Goal: Task Accomplishment & Management: Complete application form

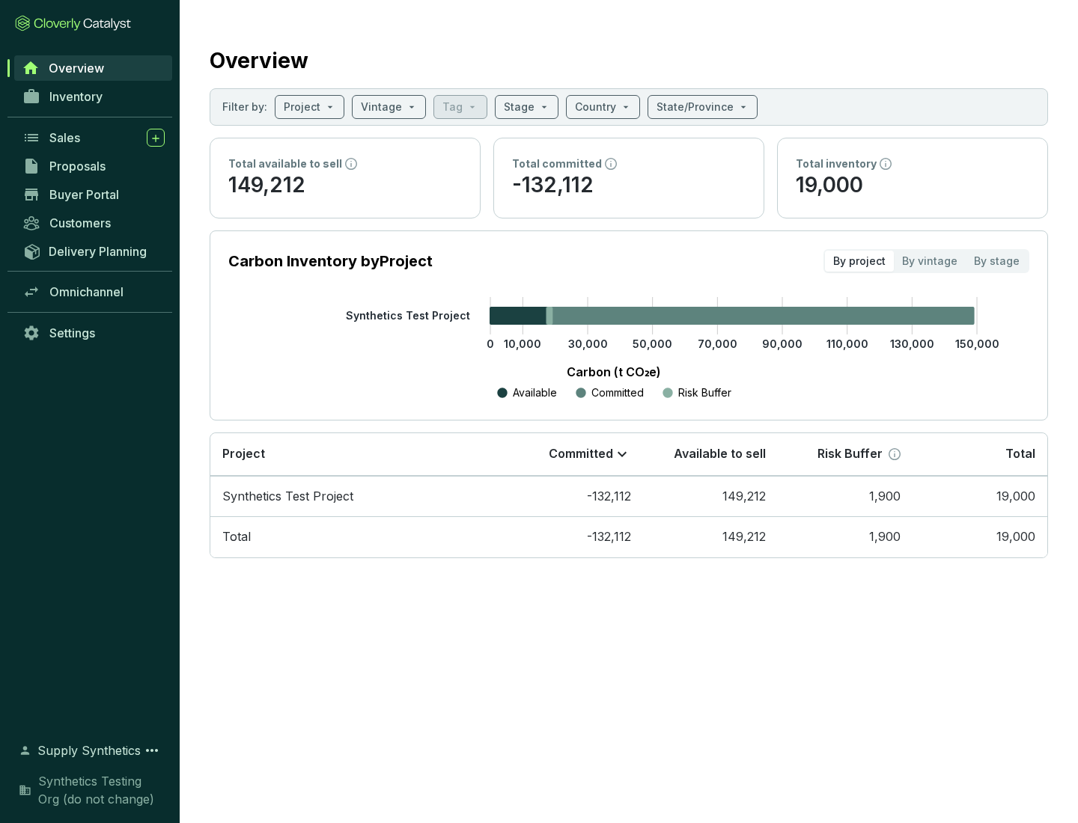
click at [94, 166] on span "Proposals" at bounding box center [77, 166] width 56 height 15
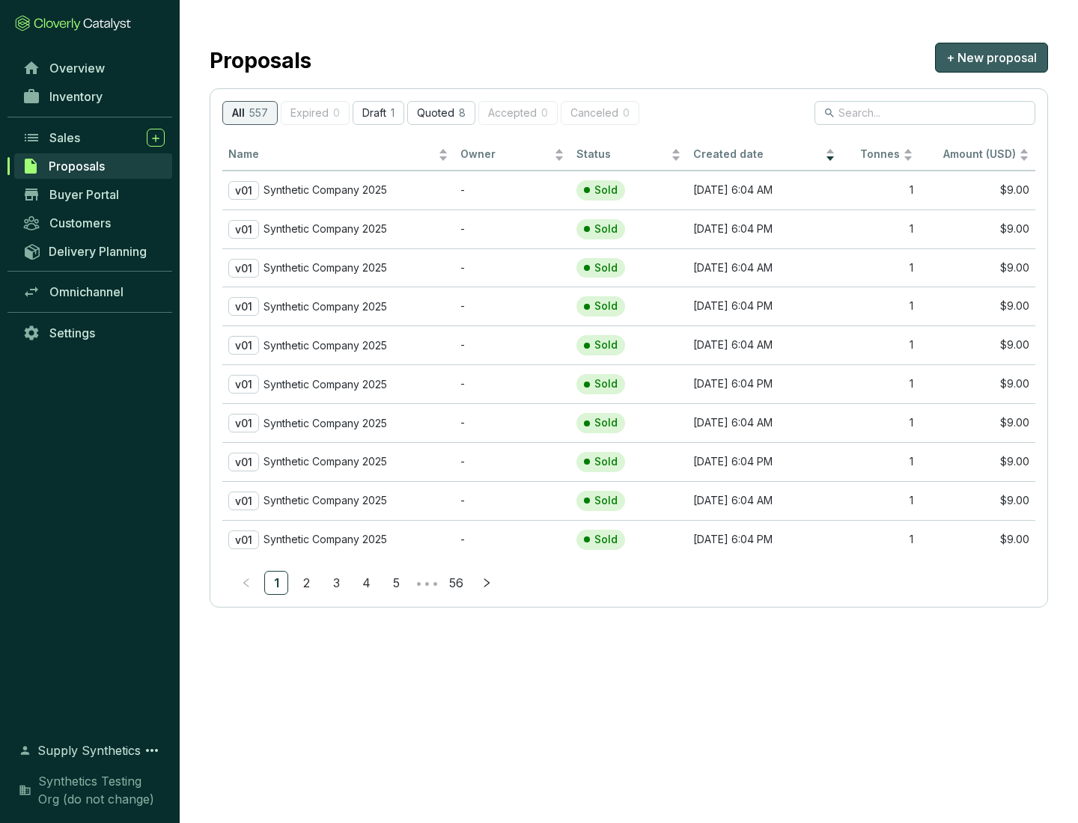
click at [991, 58] on span "+ New proposal" at bounding box center [991, 58] width 91 height 18
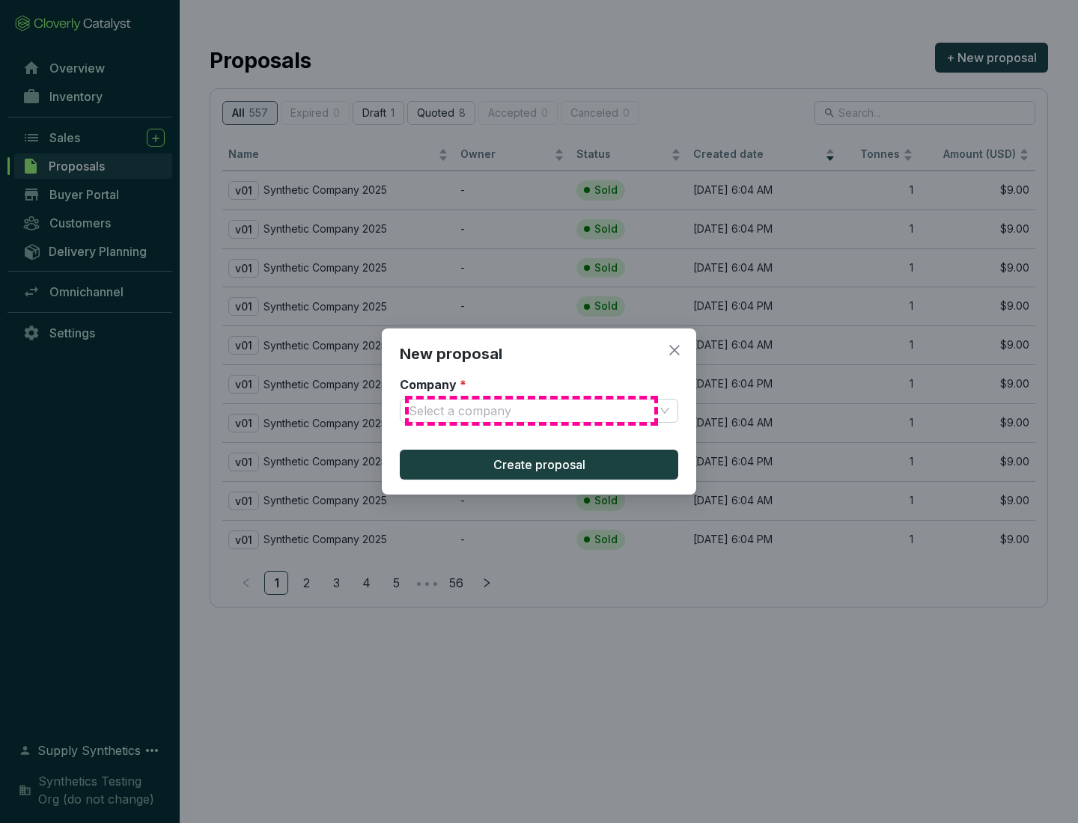
click at [531, 411] on input "Company *" at bounding box center [531, 411] width 245 height 22
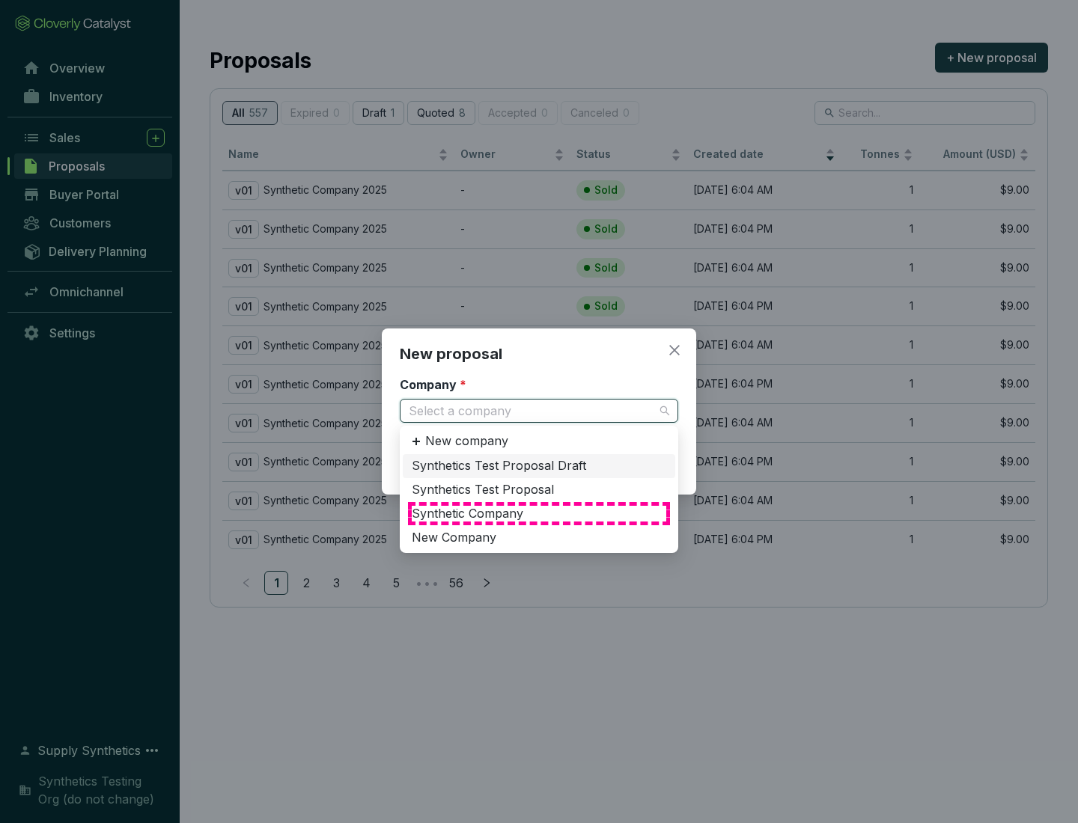
click at [539, 513] on div "Synthetic Company" at bounding box center [539, 514] width 254 height 16
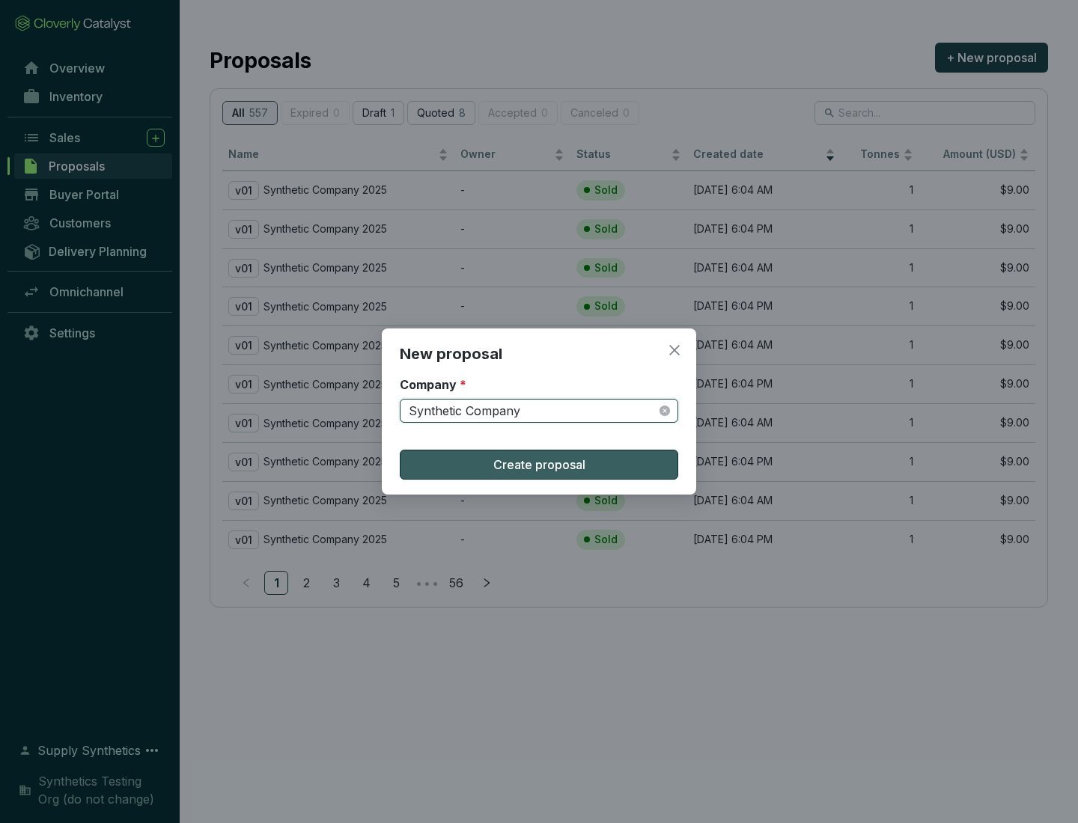
click at [539, 465] on span "Create proposal" at bounding box center [539, 465] width 92 height 18
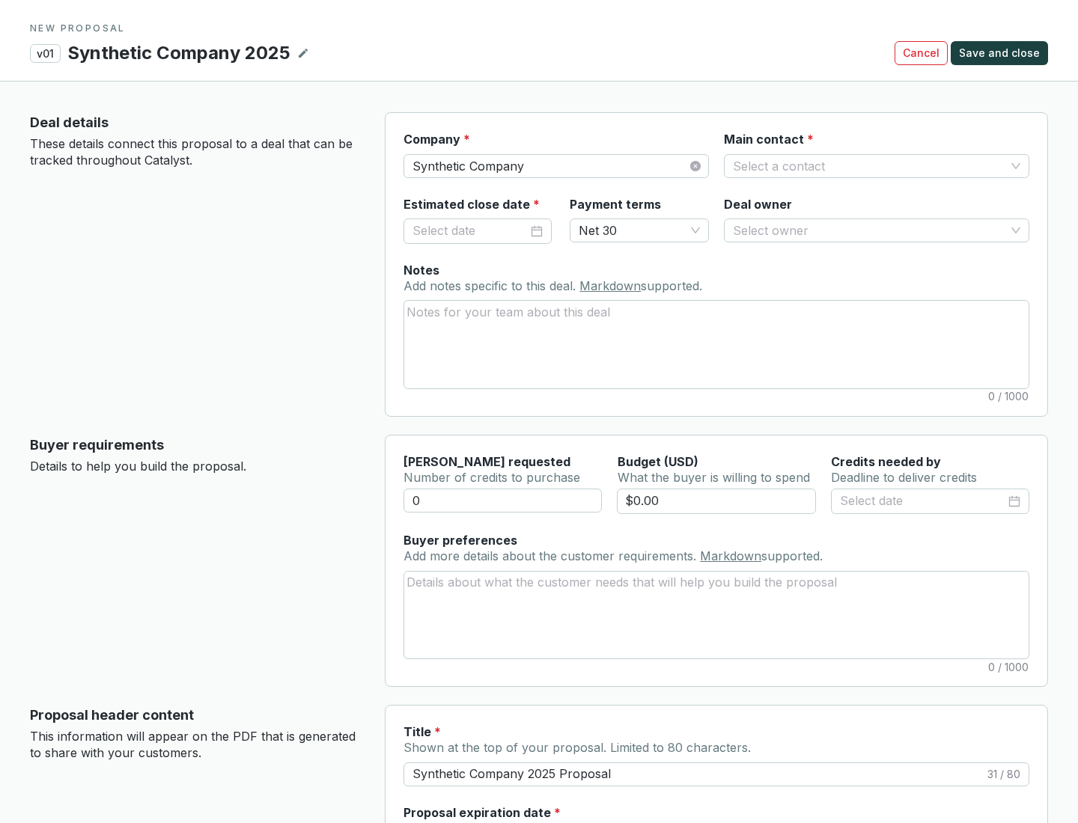
click at [869, 165] on input "Main contact *" at bounding box center [869, 166] width 272 height 22
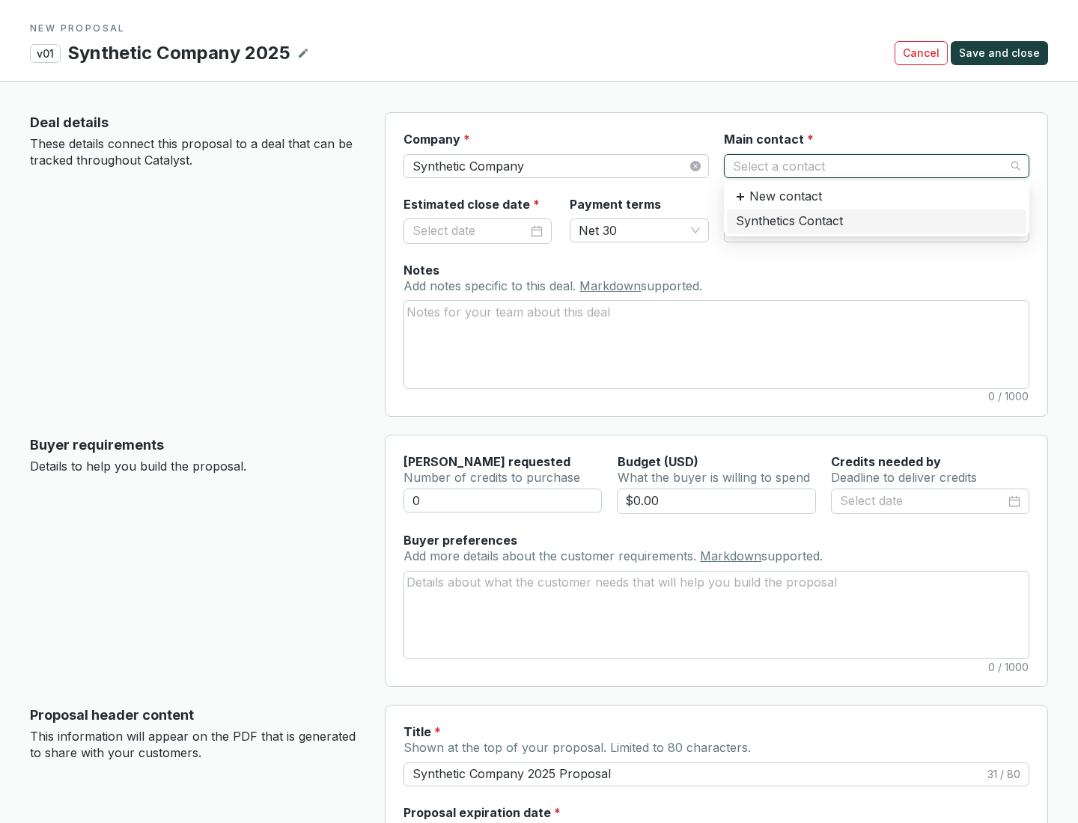
click at [876, 221] on div "Synthetics Contact" at bounding box center [876, 221] width 281 height 16
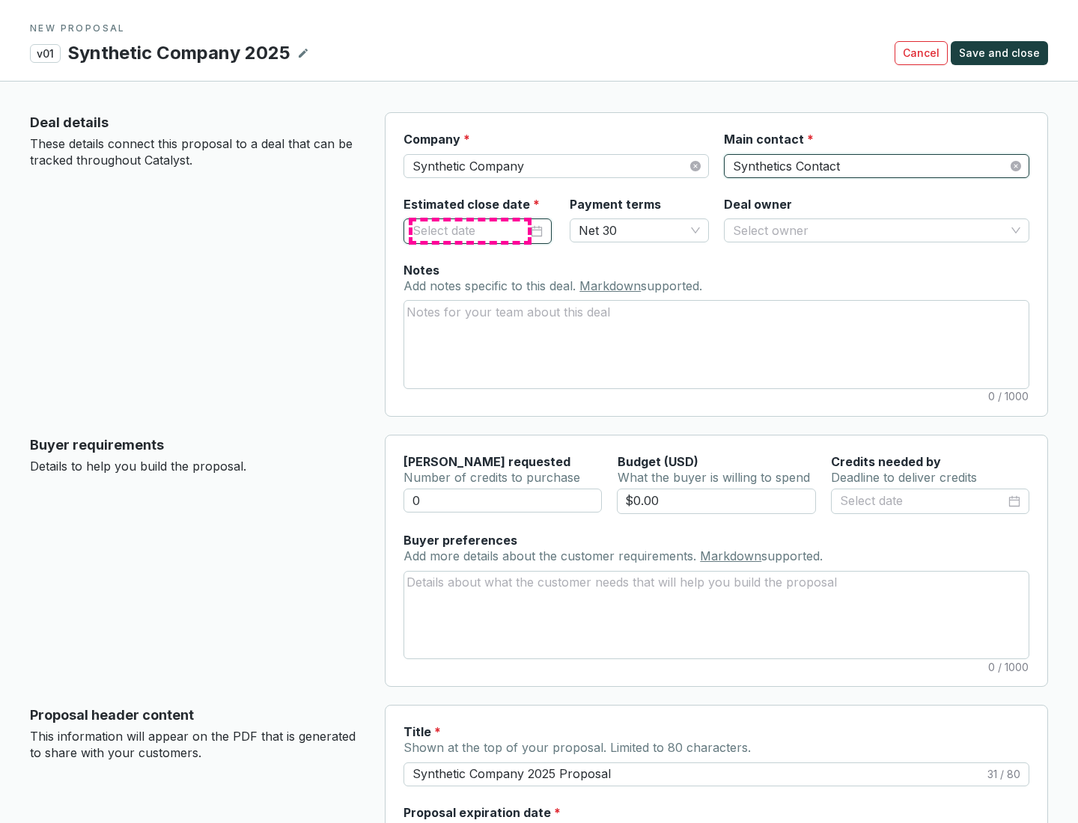
click at [470, 231] on input "Estimated close date *" at bounding box center [469, 231] width 115 height 19
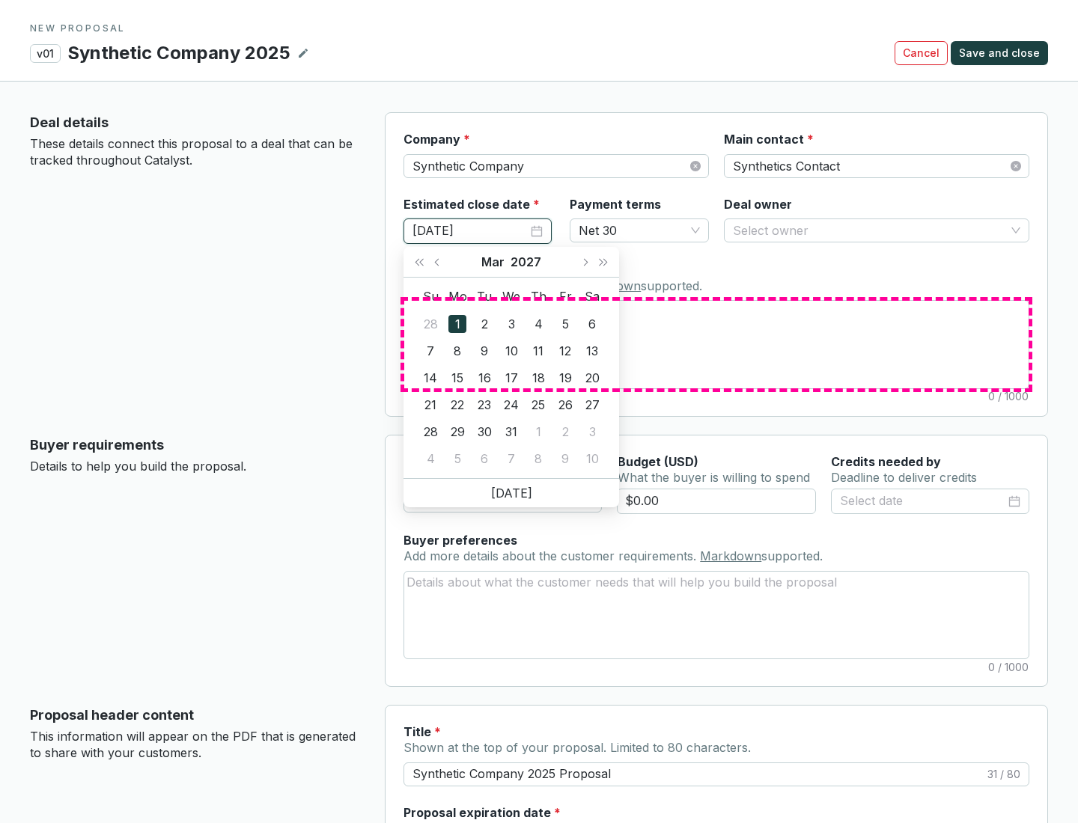
type input "[DATE]"
click at [716, 344] on textarea "Notes Add notes specific to this deal. Markdown supported." at bounding box center [716, 344] width 624 height 87
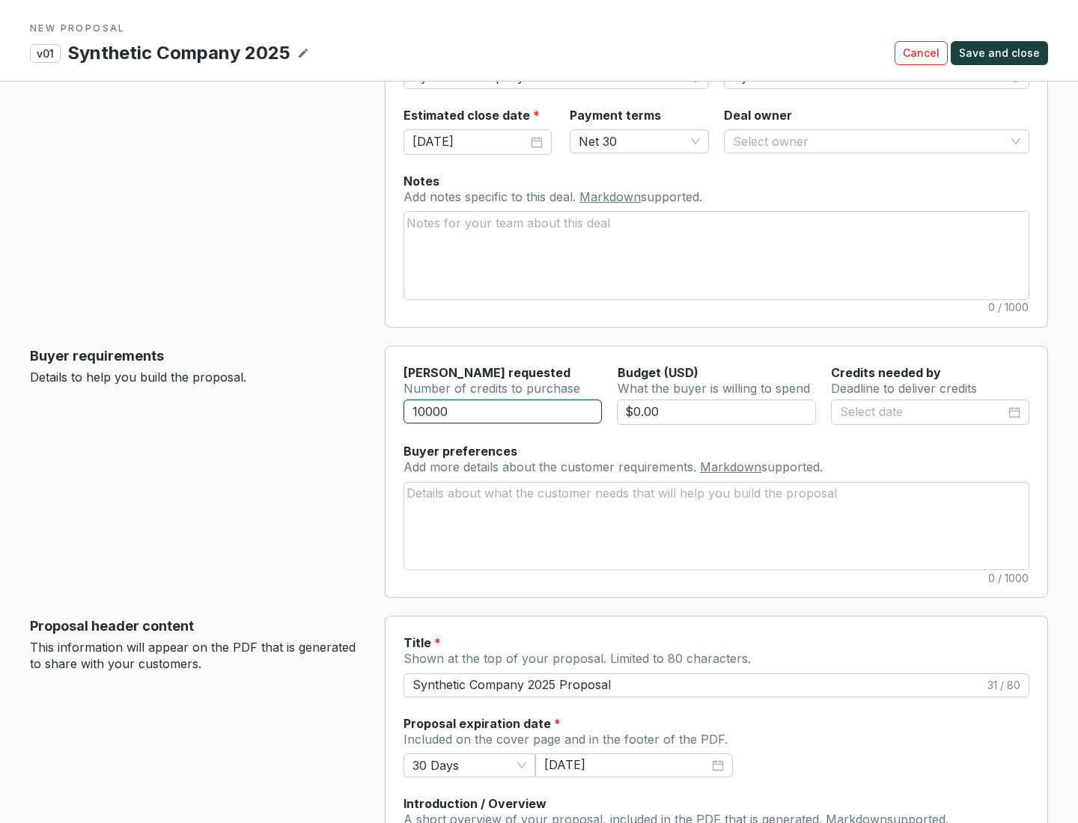
scroll to position [90, 0]
type input "10000"
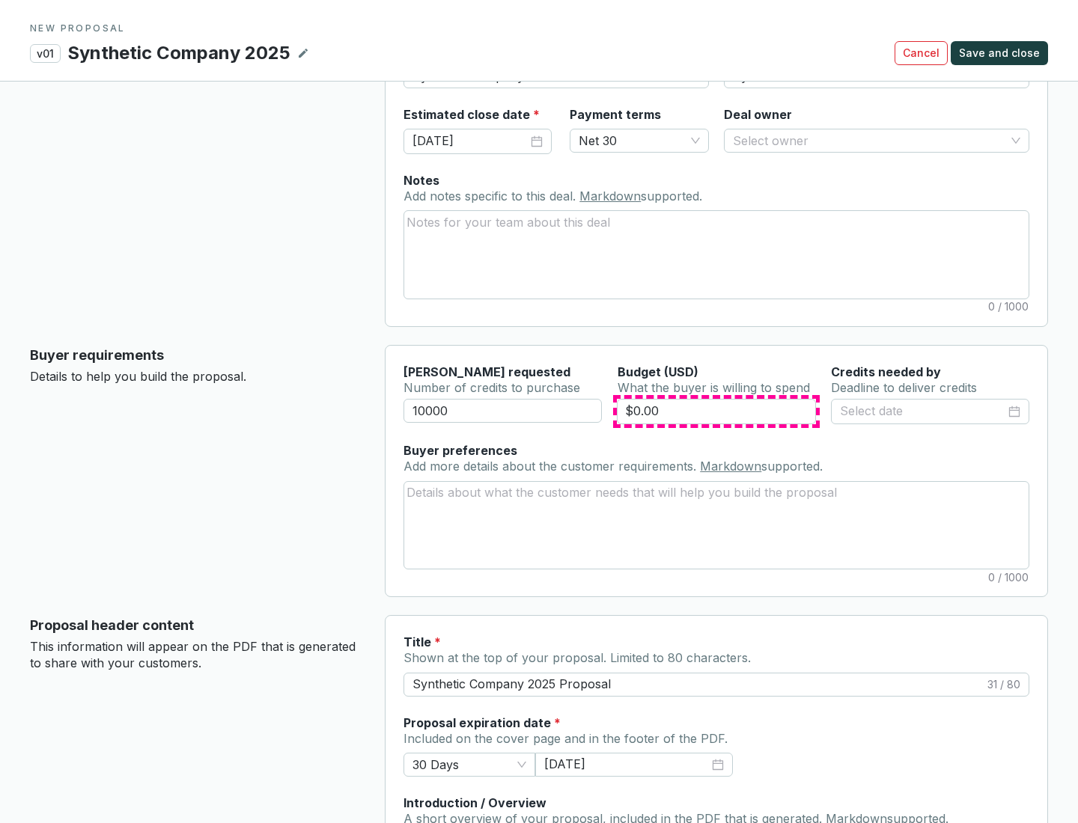
type input "$0.00"
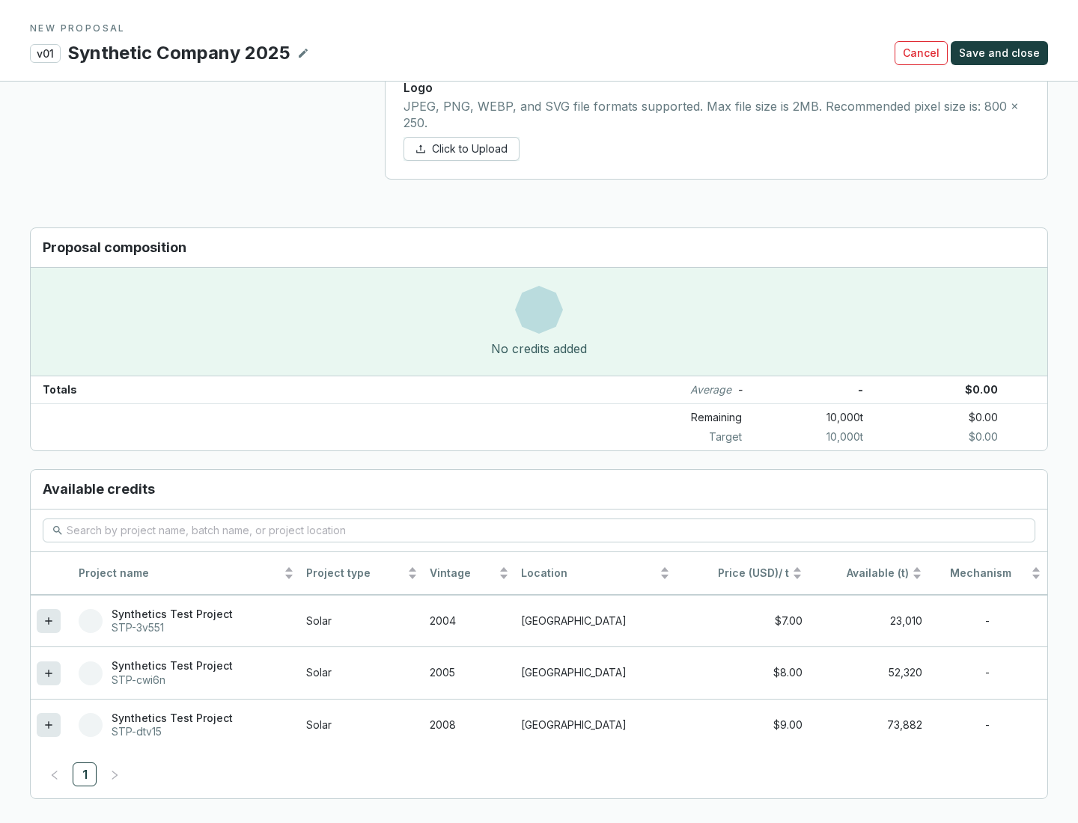
click at [49, 725] on icon at bounding box center [48, 724] width 7 height 7
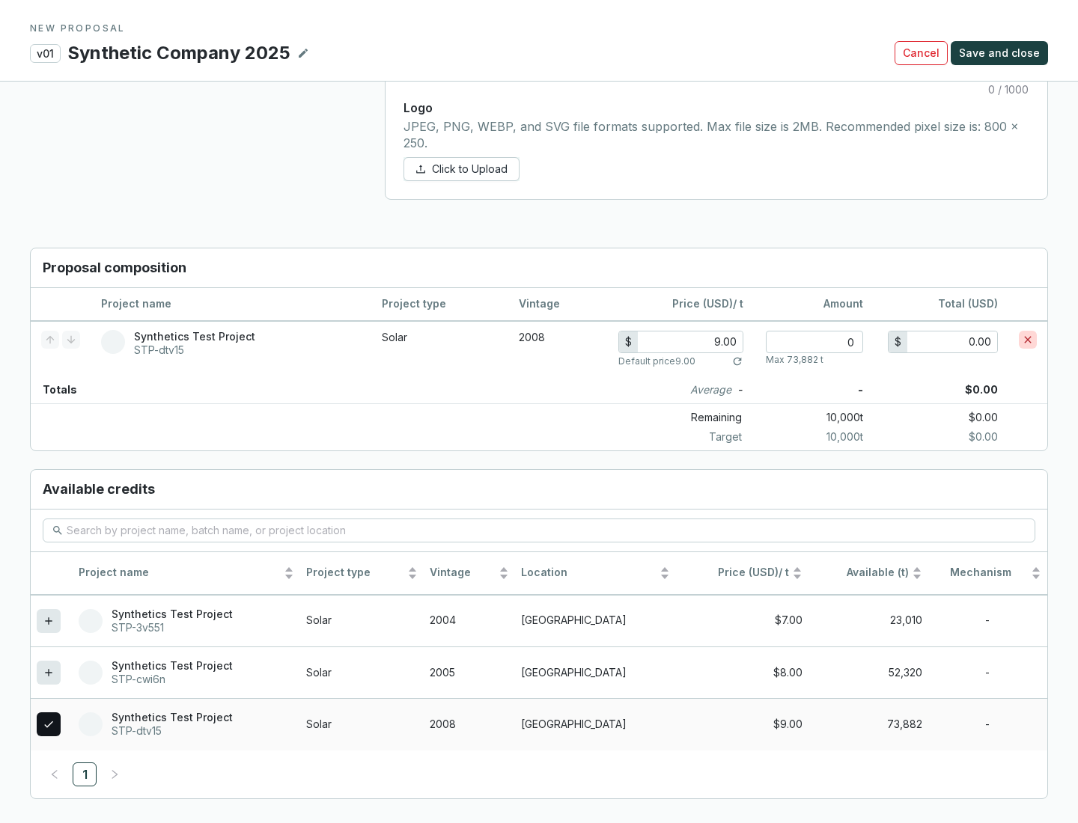
scroll to position [861, 0]
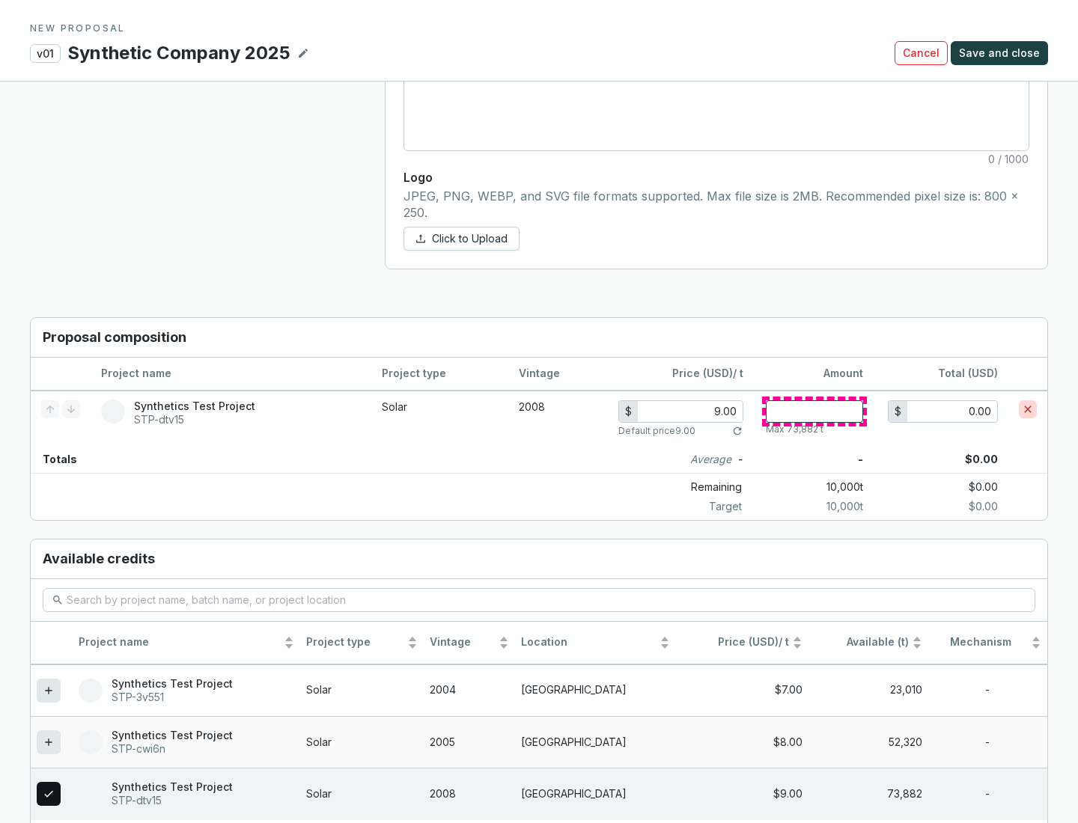
type input "1"
type input "9.00"
type input "1"
click at [1001, 53] on span "Save and close" at bounding box center [999, 53] width 81 height 15
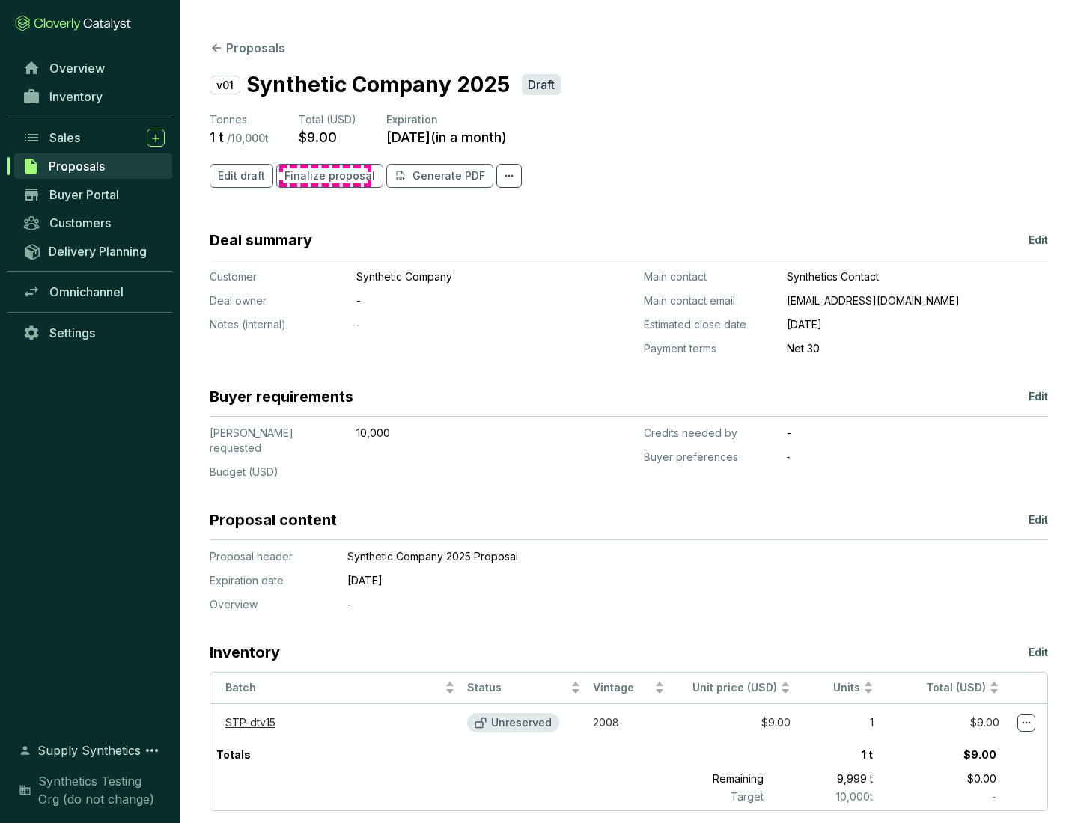
click at [325, 176] on span "Finalize proposal" at bounding box center [329, 175] width 91 height 15
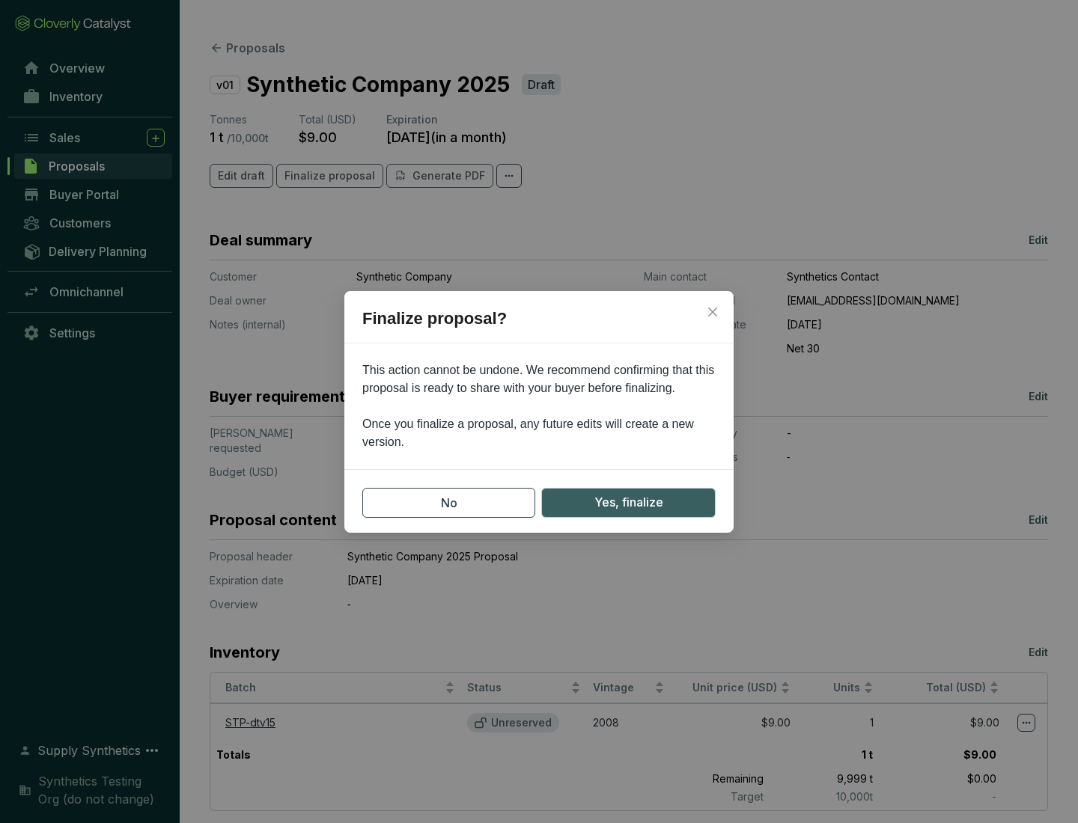
click at [628, 502] on span "Yes, finalize" at bounding box center [628, 502] width 69 height 19
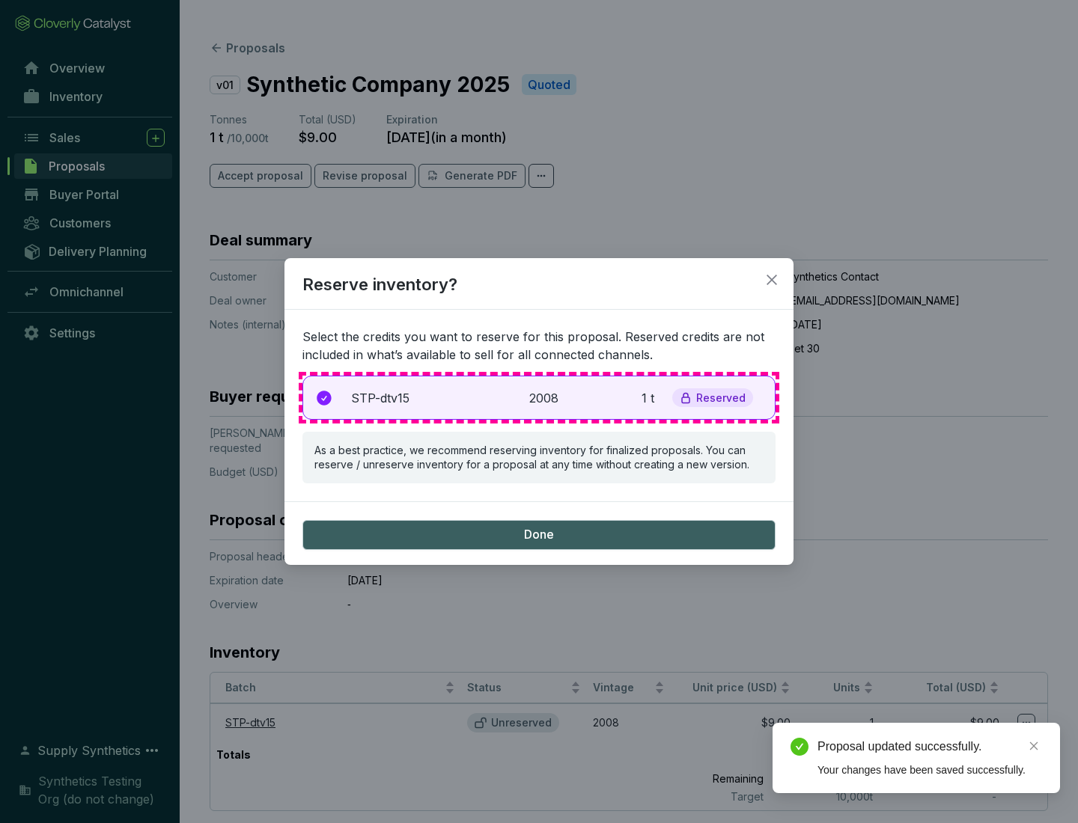
click at [539, 397] on p "2008" at bounding box center [545, 398] width 33 height 18
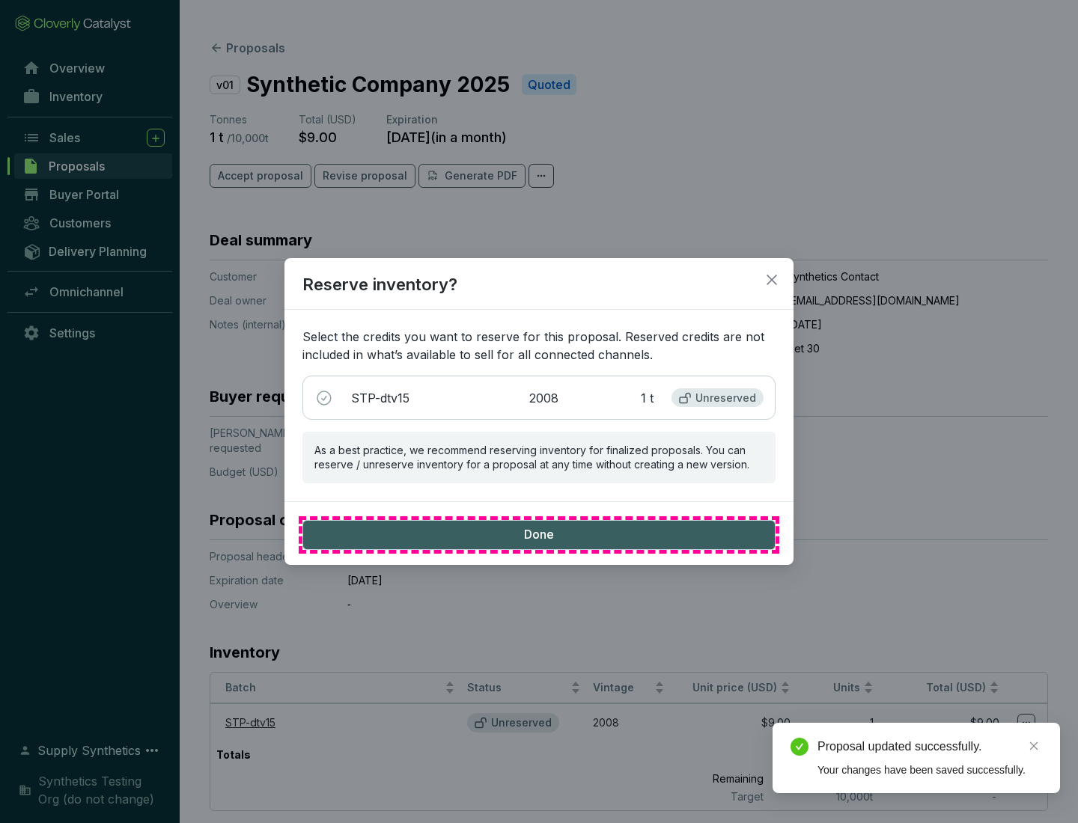
click at [539, 534] on span "Done" at bounding box center [539, 535] width 30 height 16
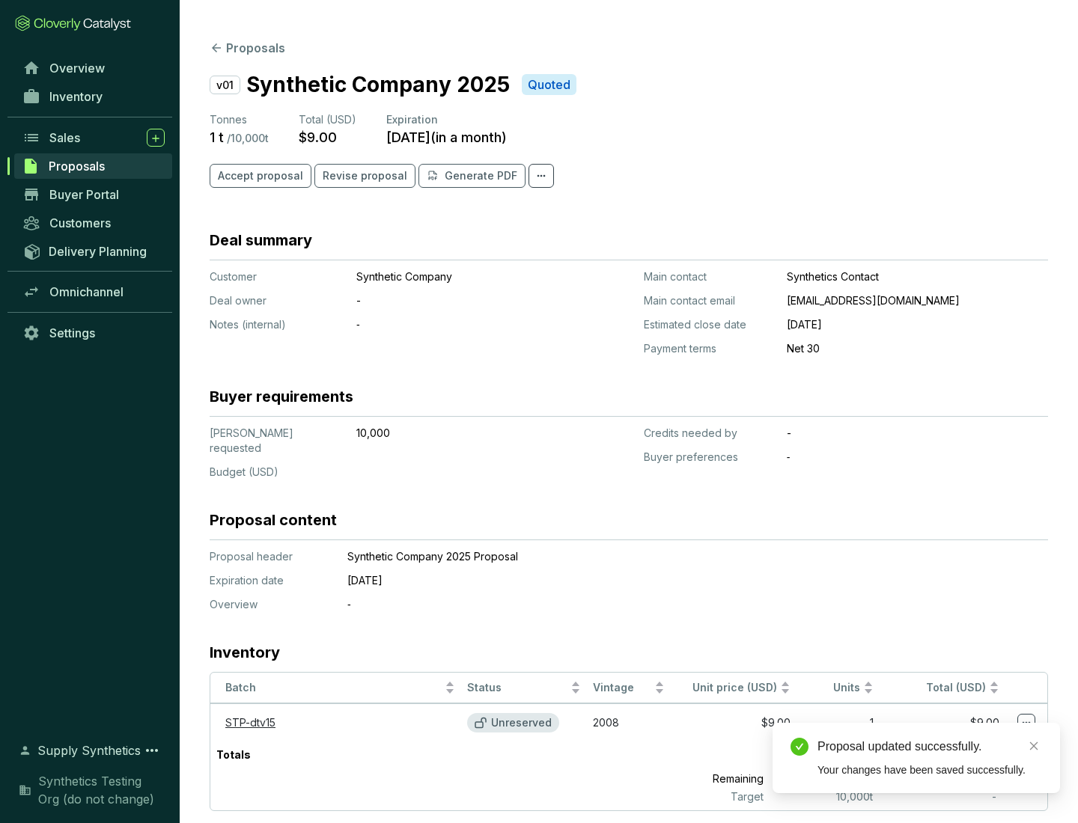
click at [930, 747] on div "Proposal updated successfully." at bounding box center [929, 747] width 225 height 18
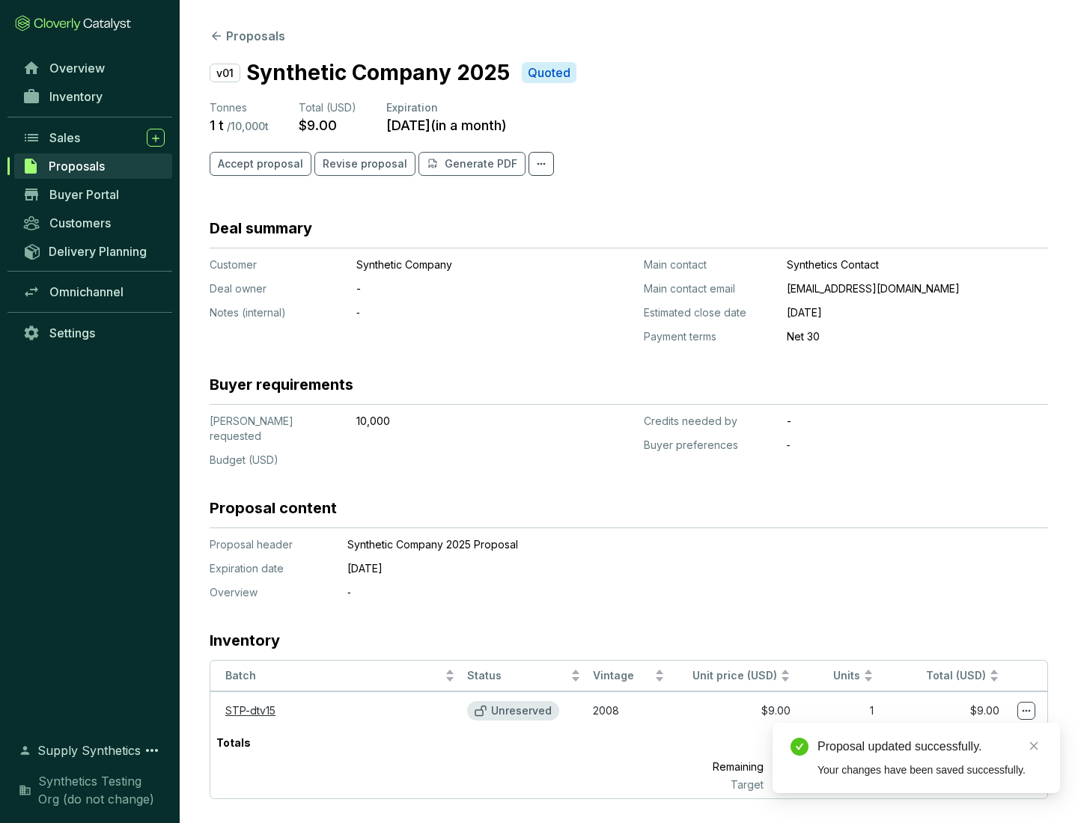
click at [1026, 710] on icon at bounding box center [1026, 711] width 8 height 2
click at [980, 730] on div "Proposal updated successfully. Your changes have been saved successfully." at bounding box center [915, 758] width 287 height 70
click at [930, 747] on div "Proposal updated successfully." at bounding box center [929, 747] width 225 height 18
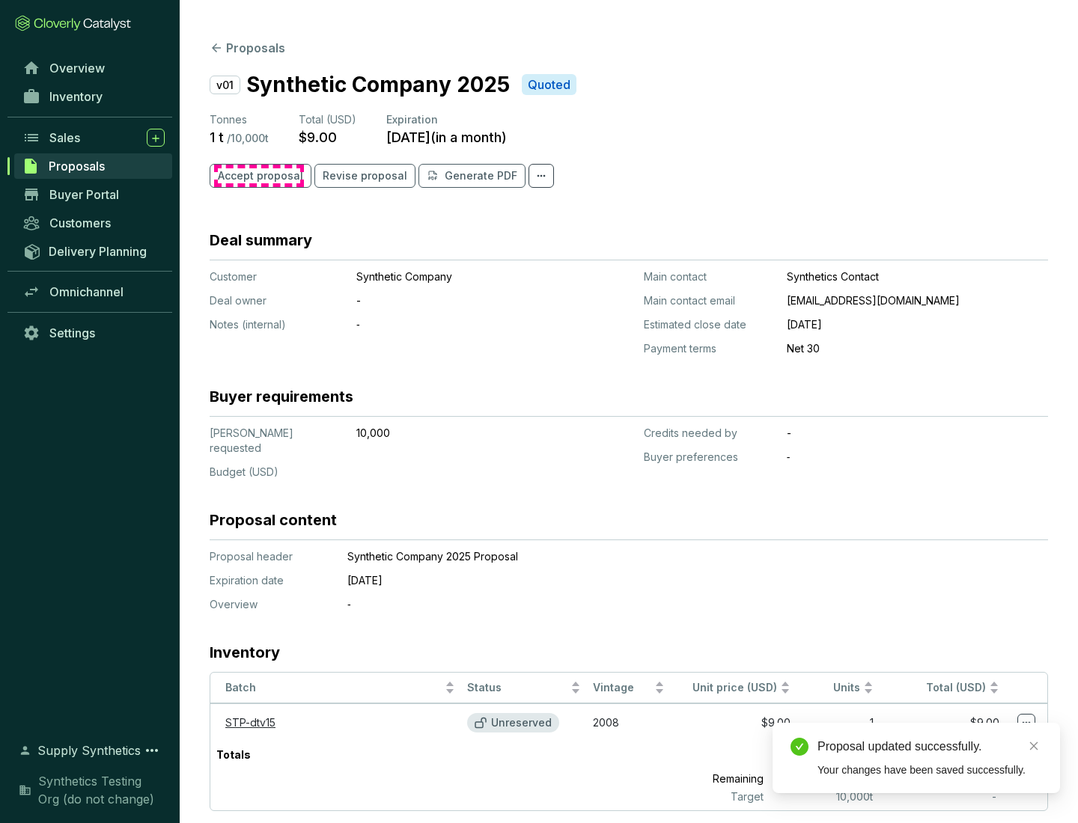
click at [258, 176] on span "Accept proposal" at bounding box center [260, 175] width 85 height 15
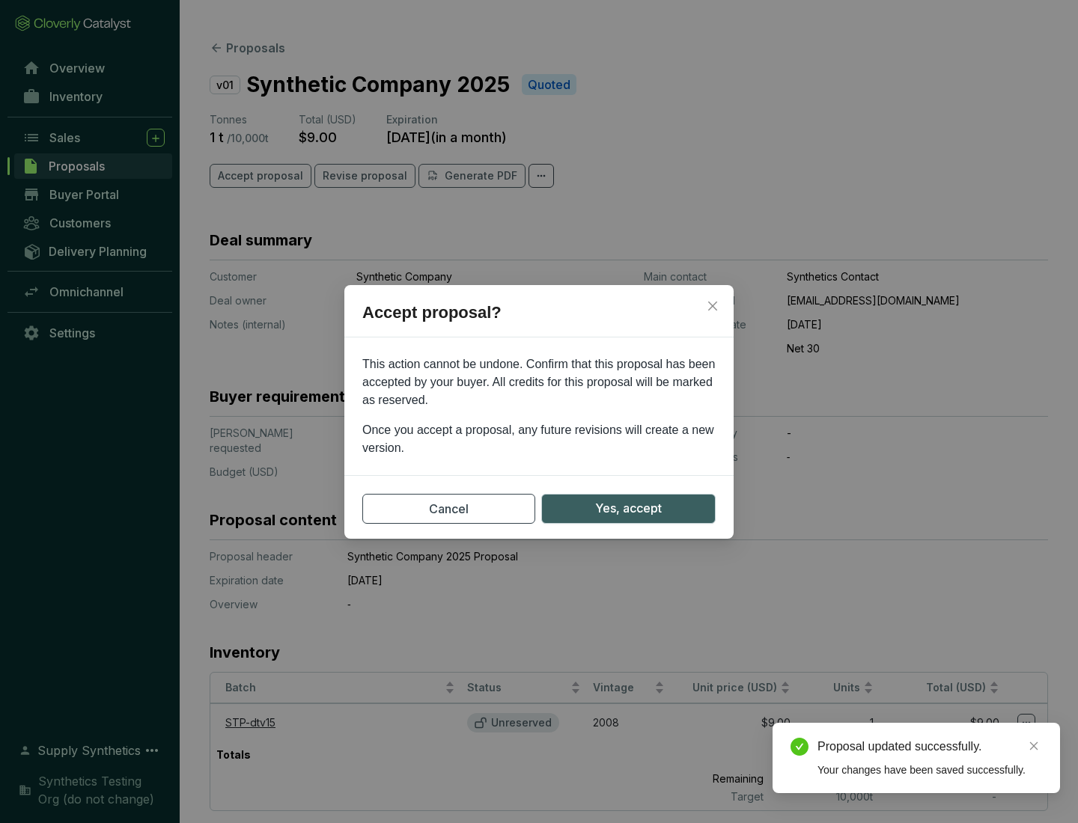
click at [628, 508] on span "Yes, accept" at bounding box center [628, 508] width 67 height 19
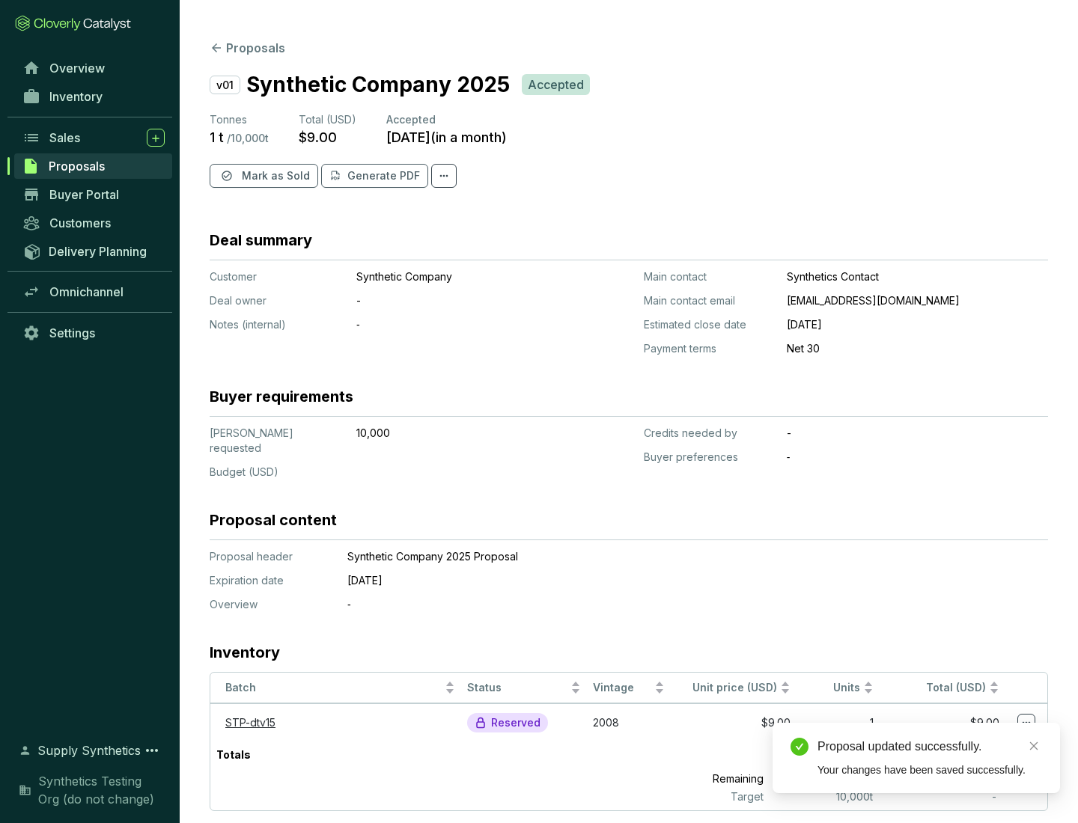
click at [274, 176] on span "Mark as Sold" at bounding box center [276, 175] width 68 height 15
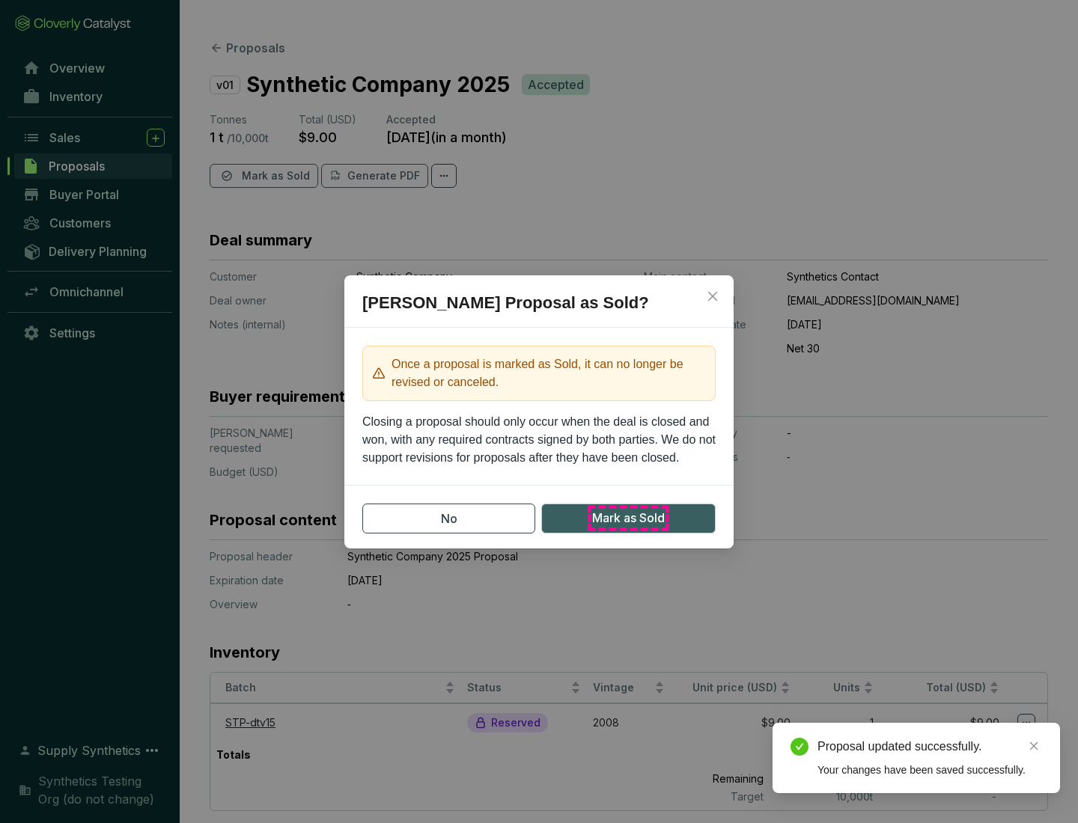
click at [628, 518] on span "Mark as Sold" at bounding box center [628, 518] width 73 height 19
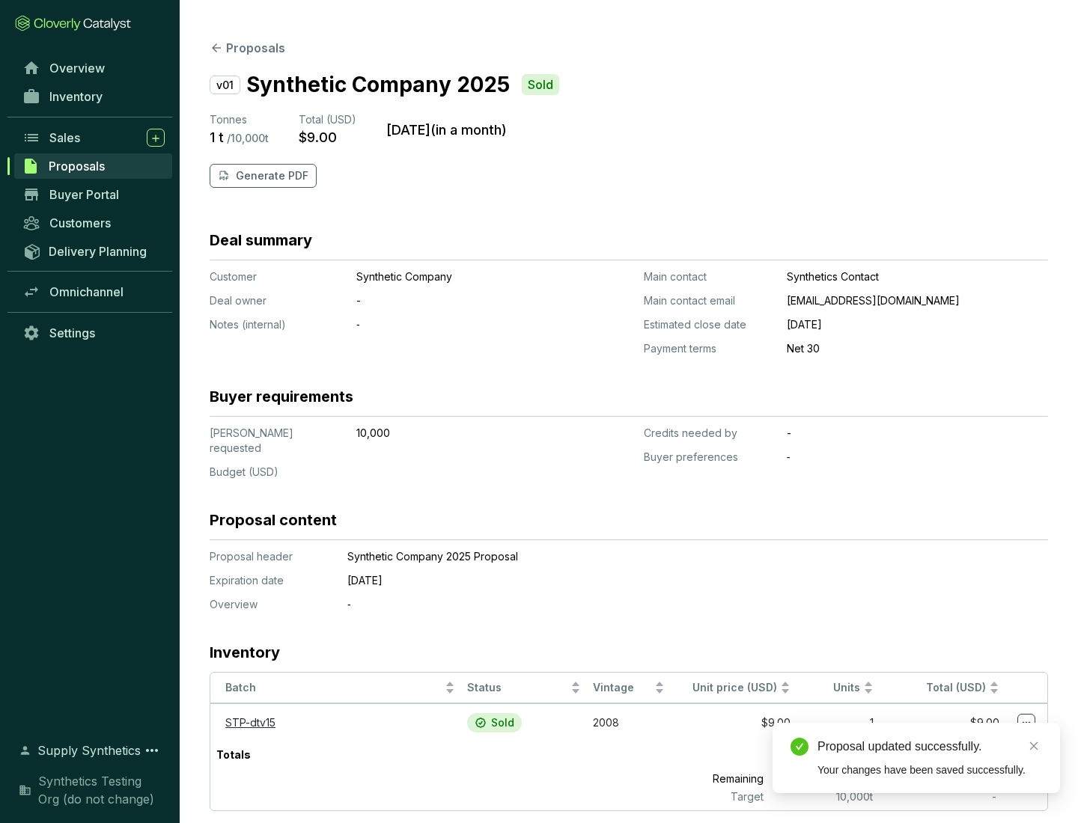
click at [270, 176] on p "Generate PDF" at bounding box center [272, 175] width 73 height 15
click at [930, 747] on div "Proposal updated successfully." at bounding box center [929, 747] width 225 height 18
